Goal: Task Accomplishment & Management: Manage account settings

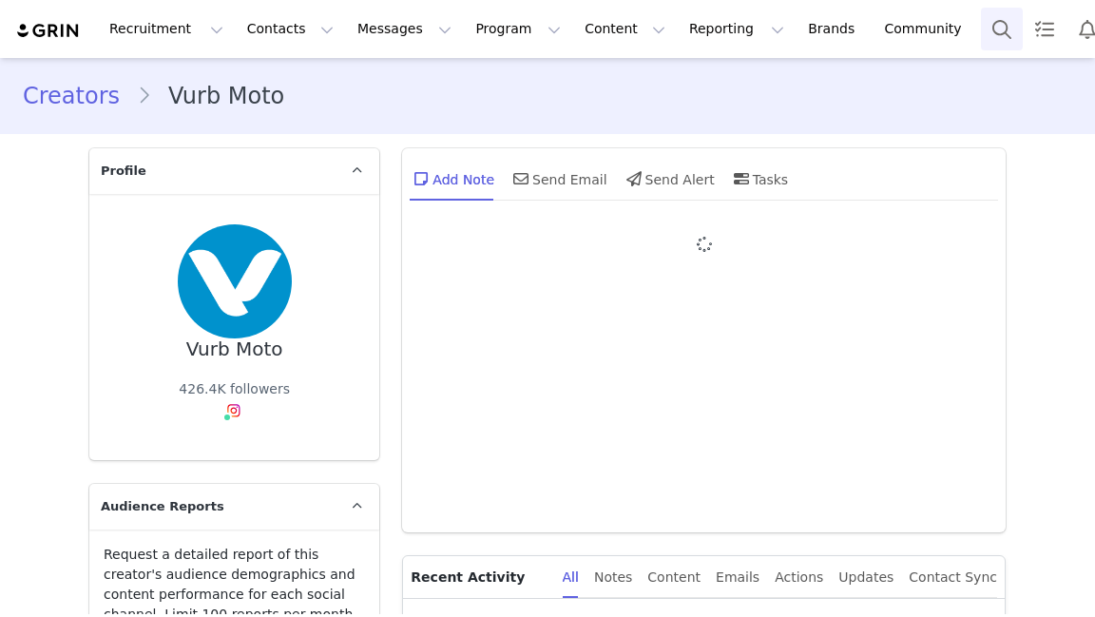
type input "+1 ([GEOGRAPHIC_DATA])"
click at [806, 23] on button "Search" at bounding box center [1002, 29] width 42 height 43
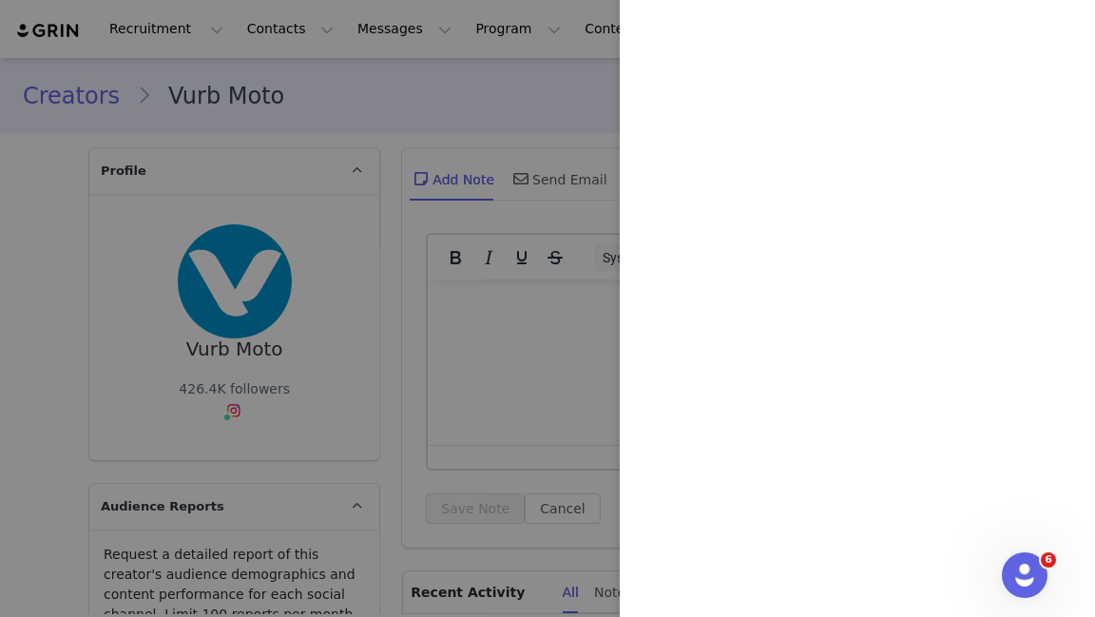
click at [563, 134] on div at bounding box center [547, 308] width 1095 height 617
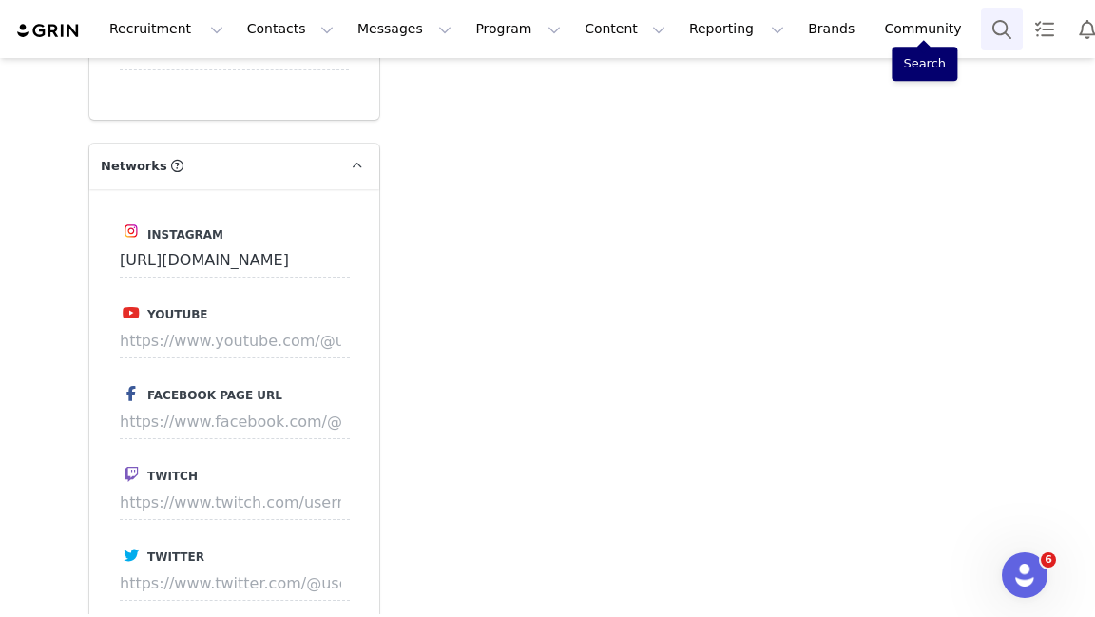
scroll to position [3091, 0]
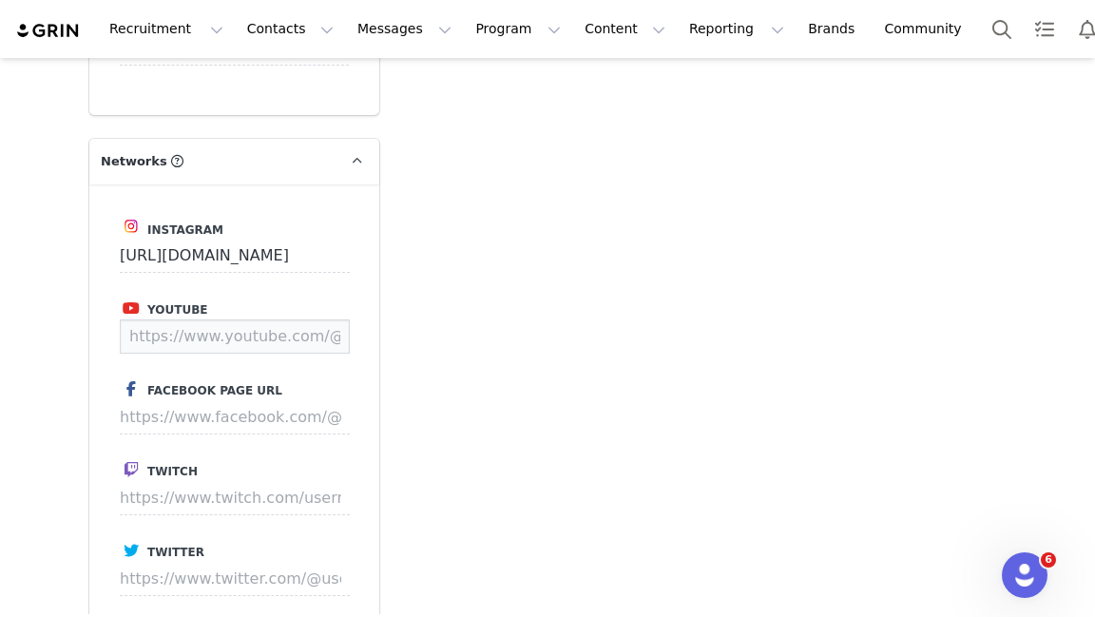
click at [261, 348] on input at bounding box center [235, 336] width 230 height 34
paste input "https://www.youtube.com/Vurbmoto"
click at [344, 333] on div "Instagram https://www.instagram.com/vurbmoto Youtube https://www.youtube.com/Vu…" at bounding box center [234, 497] width 290 height 627
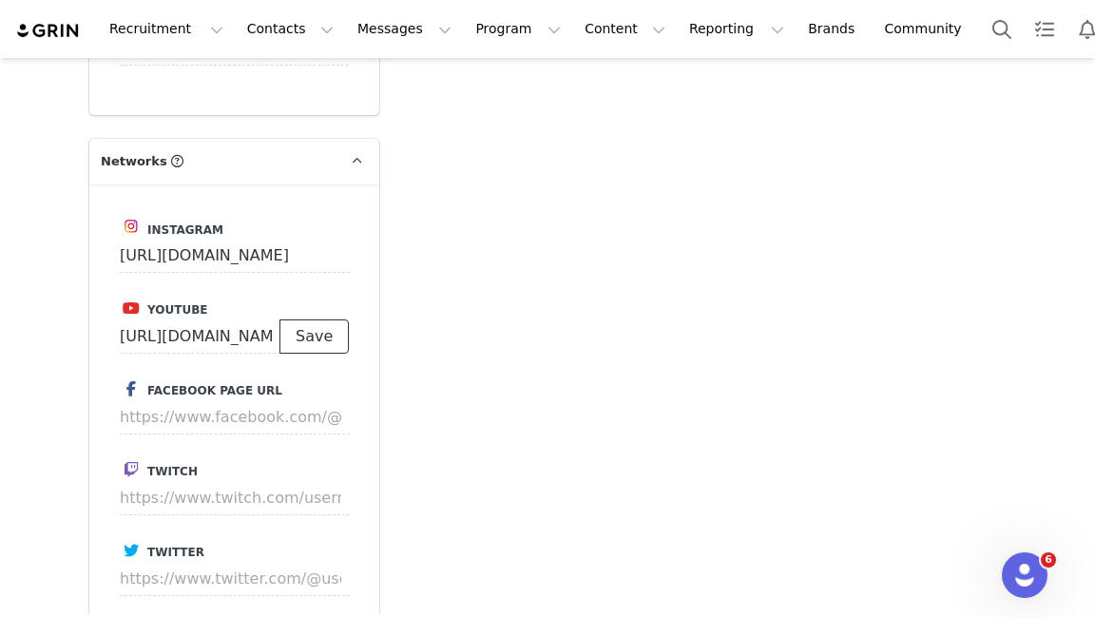
click at [327, 335] on button "Save" at bounding box center [313, 336] width 69 height 34
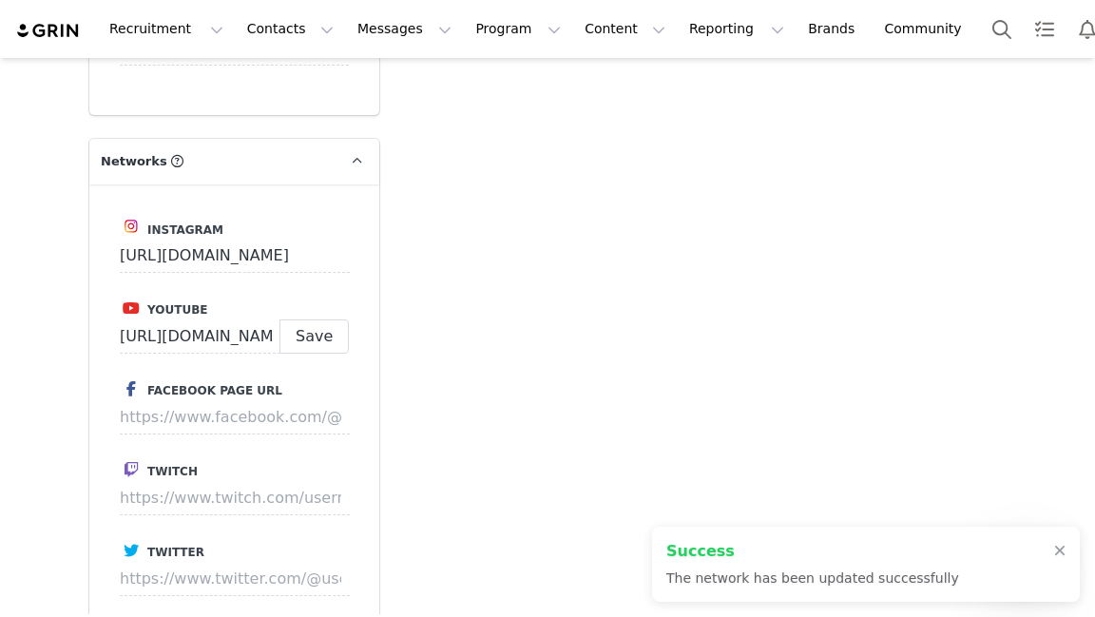
type input "https://www.youtube.com/@vurbmoto"
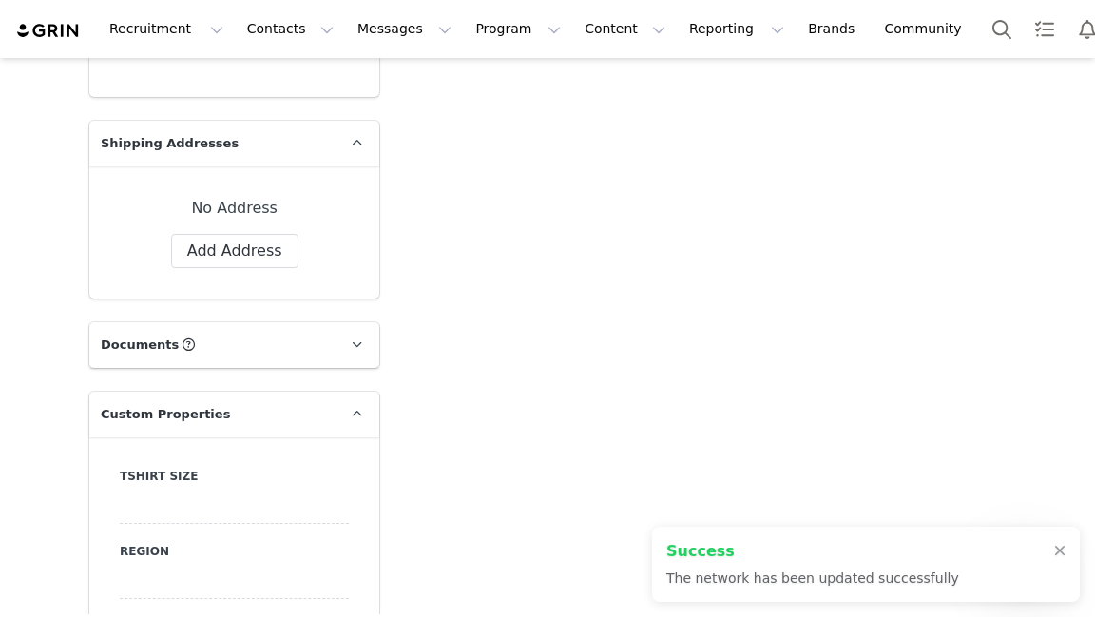
scroll to position [1872, 0]
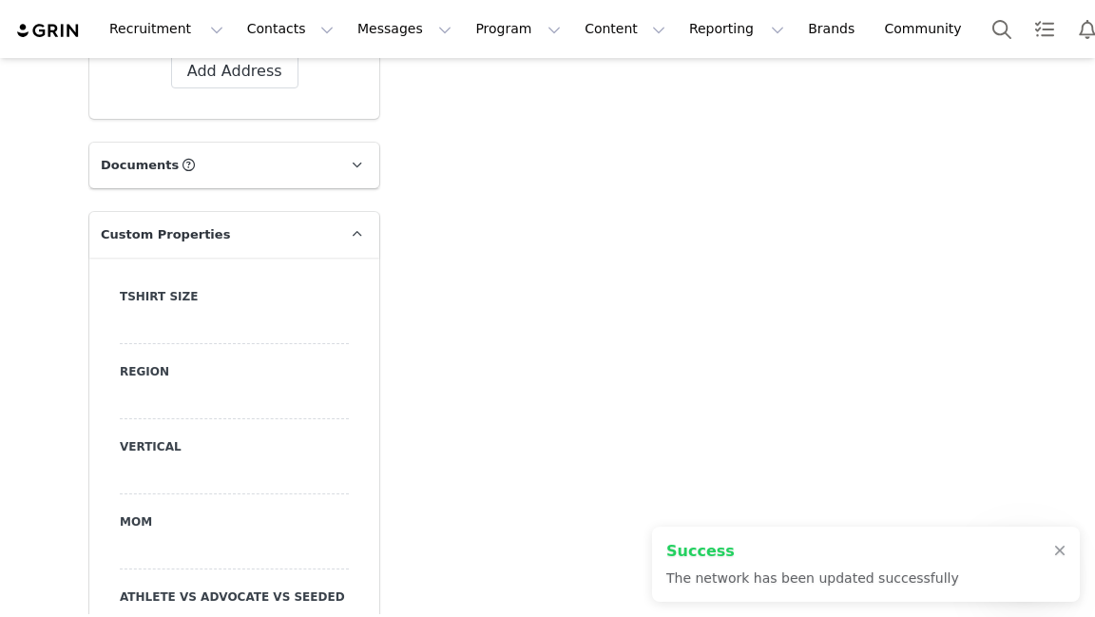
click at [191, 396] on div at bounding box center [234, 402] width 229 height 34
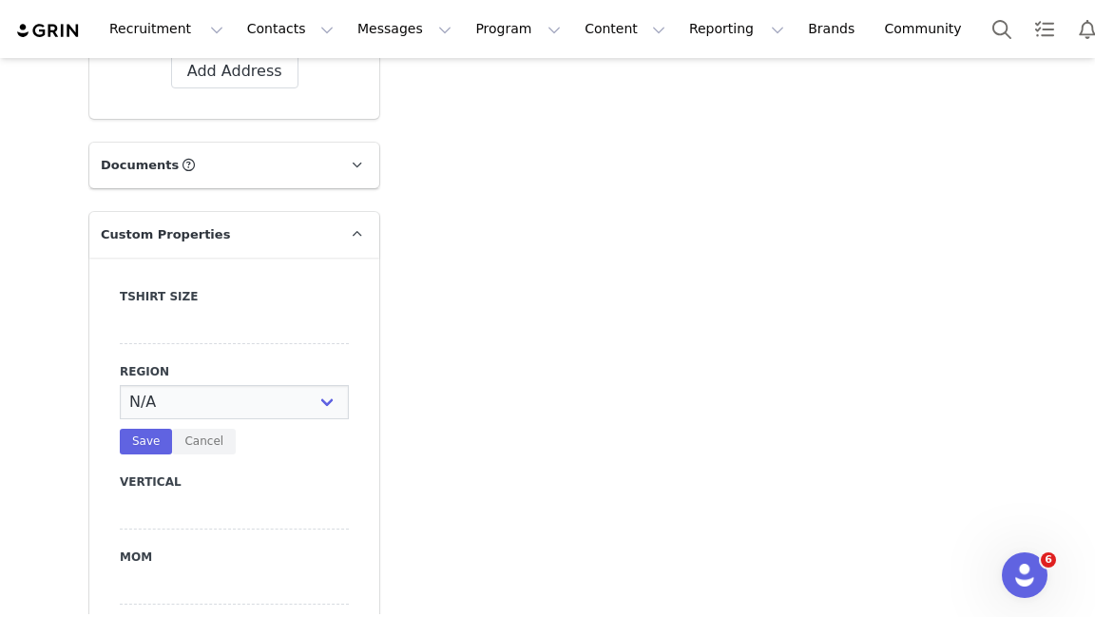
click at [219, 495] on div at bounding box center [234, 512] width 229 height 34
click at [219, 498] on select "N/A Angler Auto BMX Celebrity Cycling Human Flight Kayak Kite Misc (Rugby, Danc…" at bounding box center [234, 512] width 229 height 34
select select "Moto"
click at [120, 495] on select "N/A Angler Auto BMX Celebrity Cycling Human Flight Kayak Kite Misc (Rugby, Danc…" at bounding box center [234, 512] width 229 height 34
click at [138, 549] on button "Save" at bounding box center [146, 552] width 52 height 26
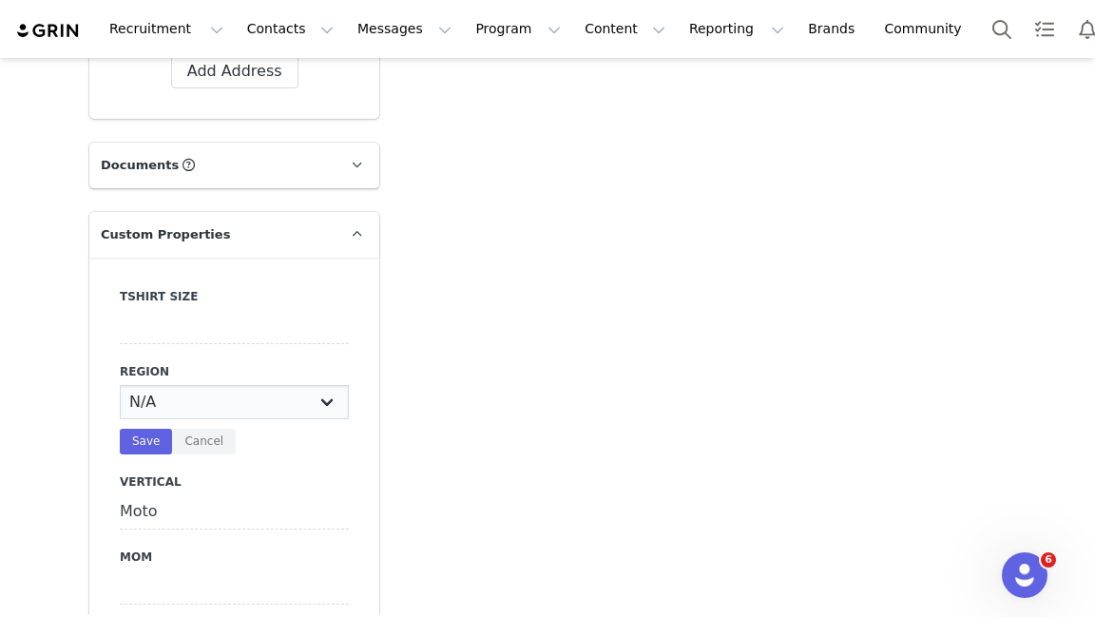
click at [204, 413] on select "N/A EMEA NAM APAC ROW LATAM SEA ANZ" at bounding box center [234, 402] width 229 height 34
select select "NAM"
click at [120, 385] on select "N/A EMEA NAM APAC ROW LATAM SEA ANZ" at bounding box center [234, 402] width 229 height 34
click at [145, 441] on button "Save" at bounding box center [146, 442] width 52 height 26
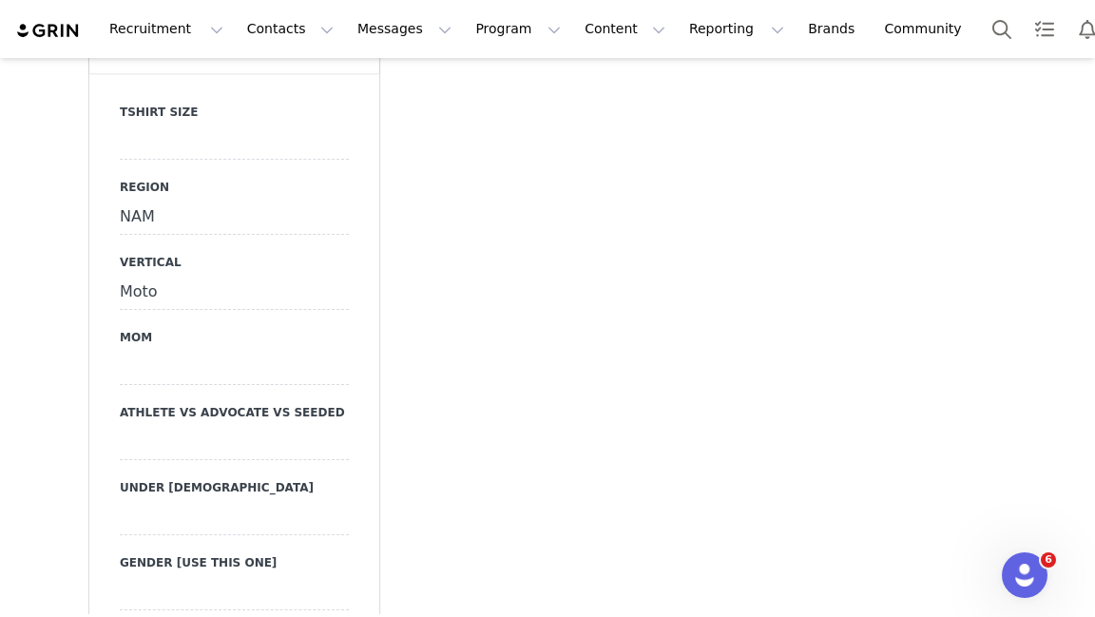
scroll to position [2057, 0]
click at [230, 436] on div at bounding box center [234, 442] width 229 height 34
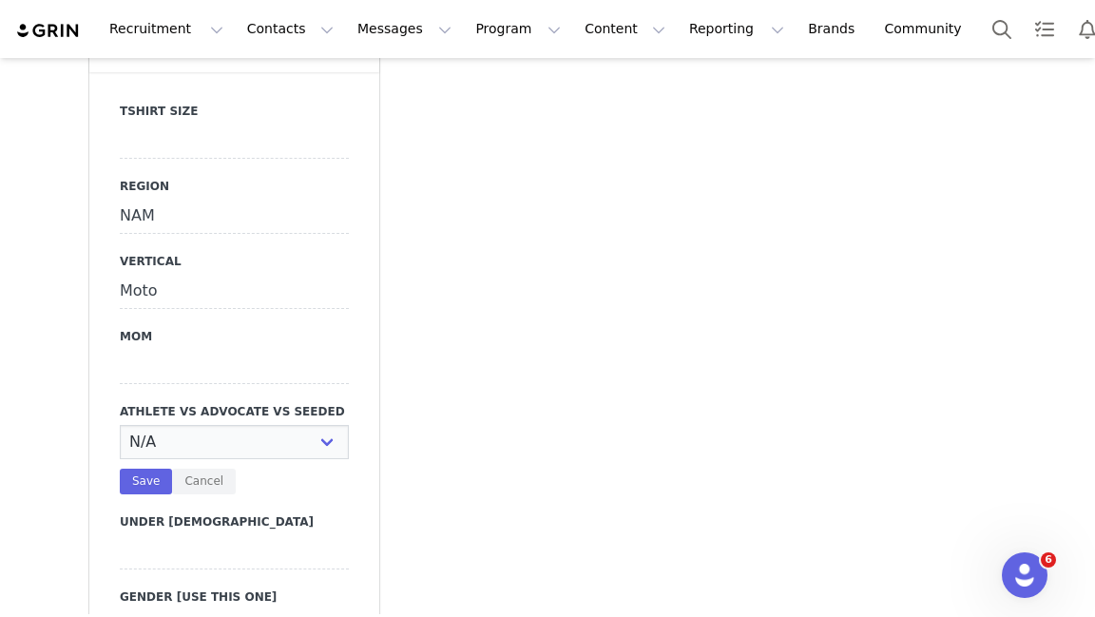
click at [230, 436] on select "N/A Athlete Advocate Ambassador Other Seeded Camera" at bounding box center [234, 442] width 229 height 34
select select "Other"
click at [120, 425] on select "N/A Athlete Advocate Ambassador Other Seeded Camera" at bounding box center [234, 442] width 229 height 34
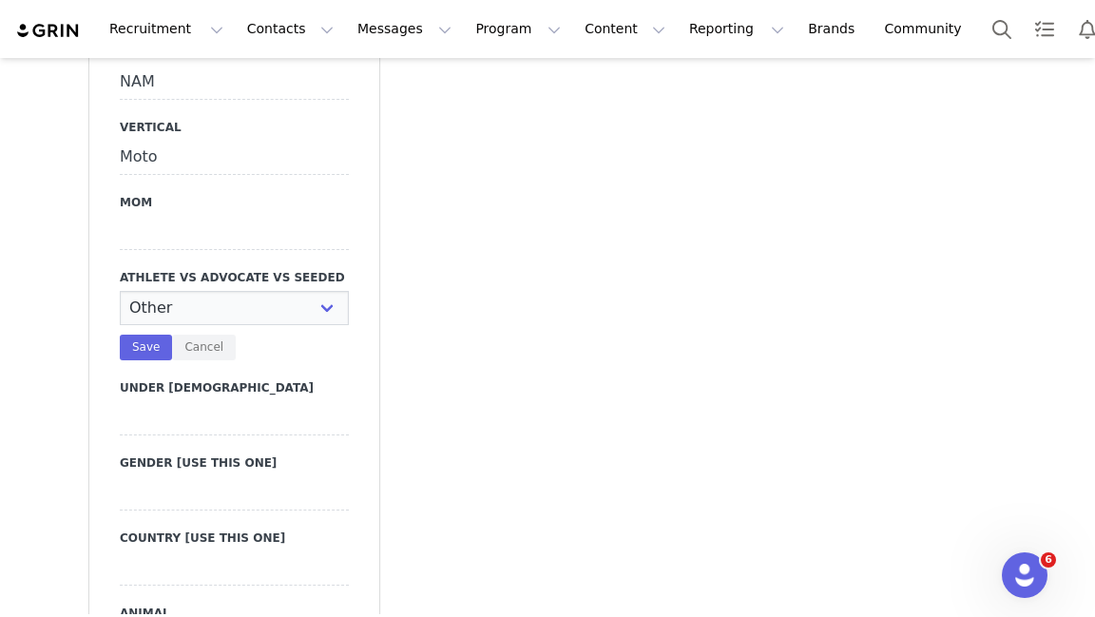
scroll to position [2194, 0]
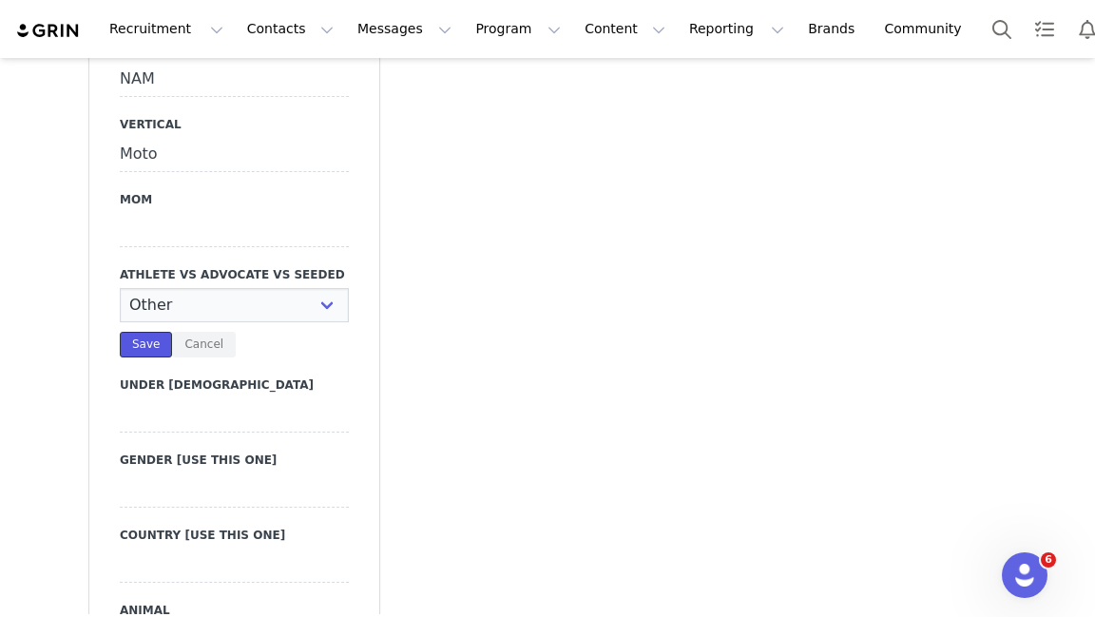
click at [141, 345] on button "Save" at bounding box center [146, 345] width 52 height 26
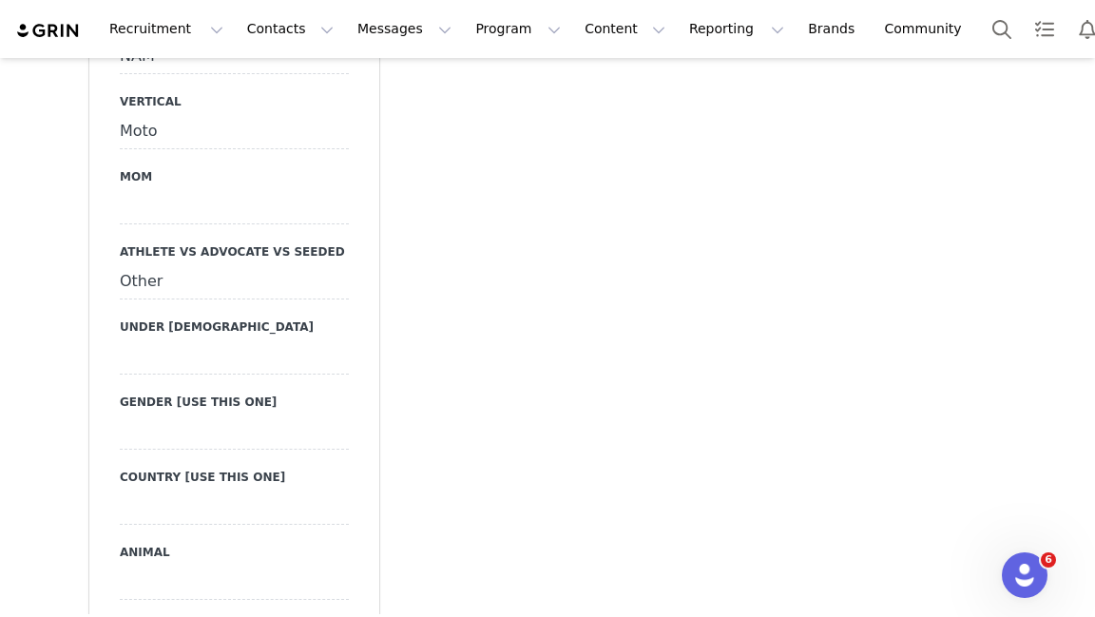
scroll to position [2223, 0]
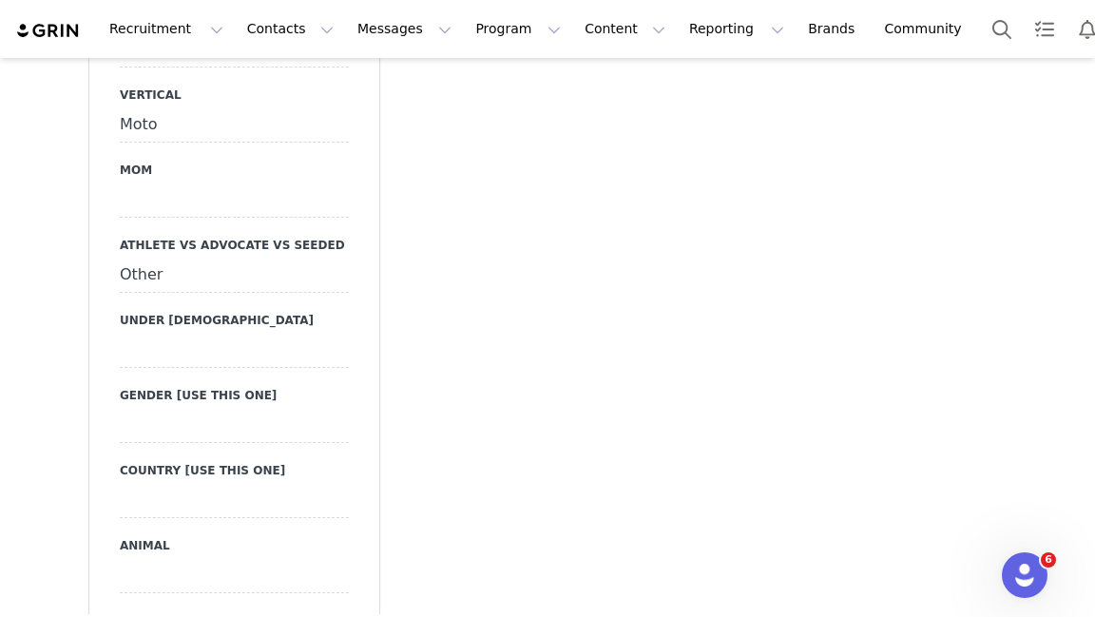
click at [288, 434] on div at bounding box center [234, 426] width 229 height 34
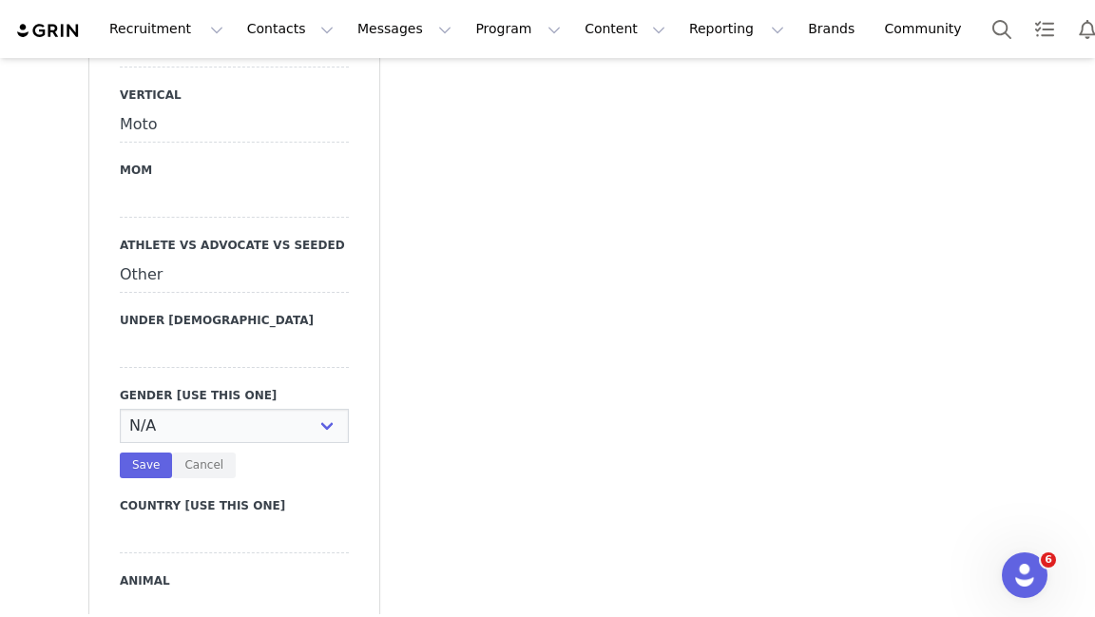
click at [288, 434] on select "N/A Male Female Business/Group" at bounding box center [234, 426] width 229 height 34
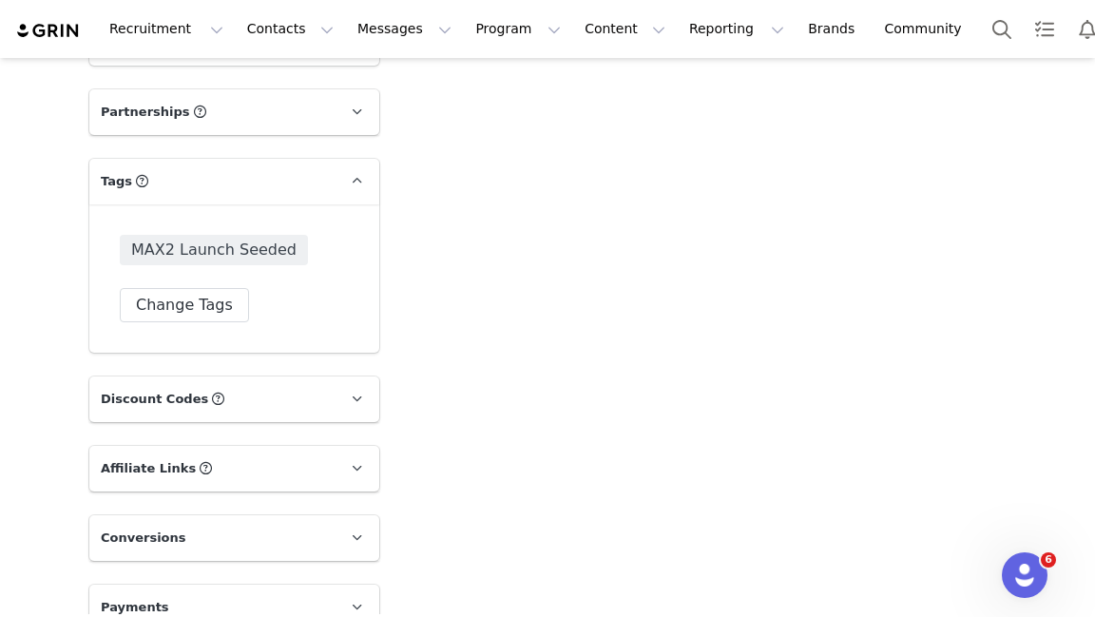
scroll to position [5246, 0]
